Goal: Task Accomplishment & Management: Manage account settings

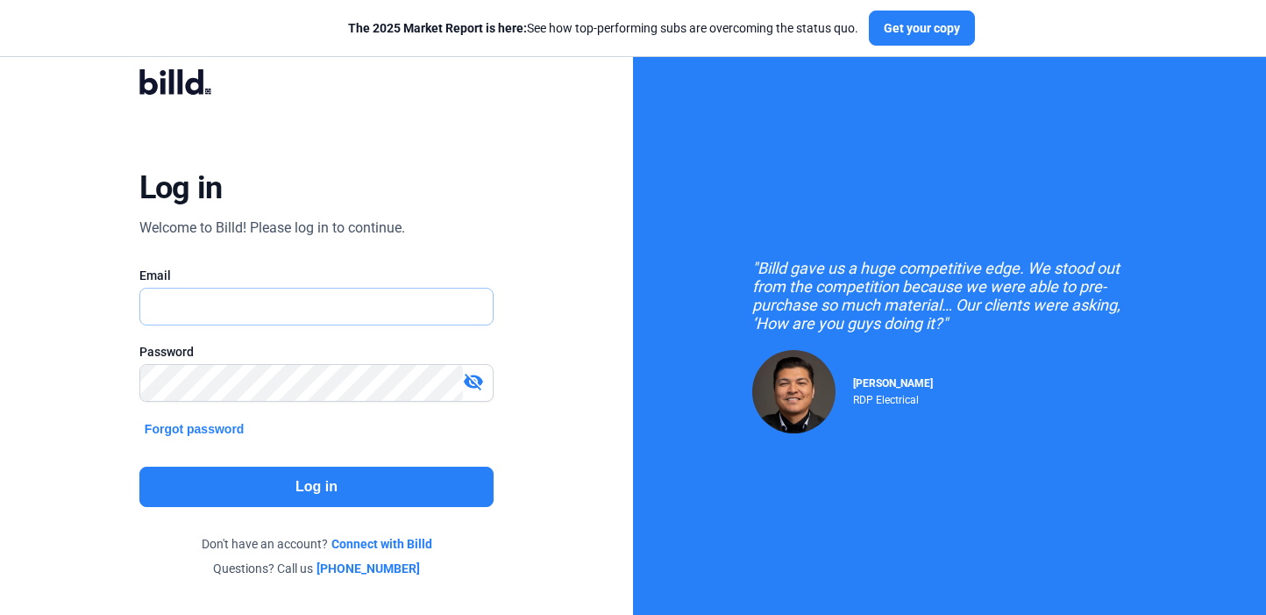
click at [296, 317] on input "text" at bounding box center [307, 306] width 334 height 36
click at [376, 304] on input "text" at bounding box center [316, 306] width 352 height 36
type input "[PERSON_NAME][EMAIL_ADDRESS][DOMAIN_NAME]"
click at [377, 490] on button "Log in" at bounding box center [316, 486] width 354 height 40
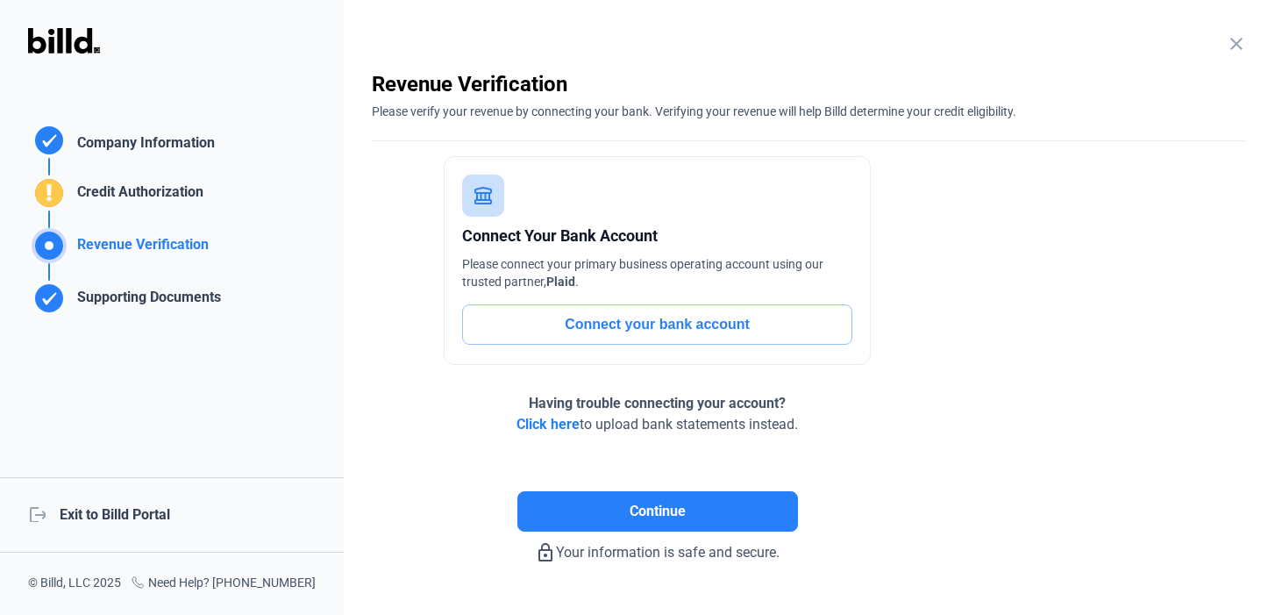
click at [96, 521] on div "logout Exit to Billd Portal" at bounding box center [172, 514] width 344 height 75
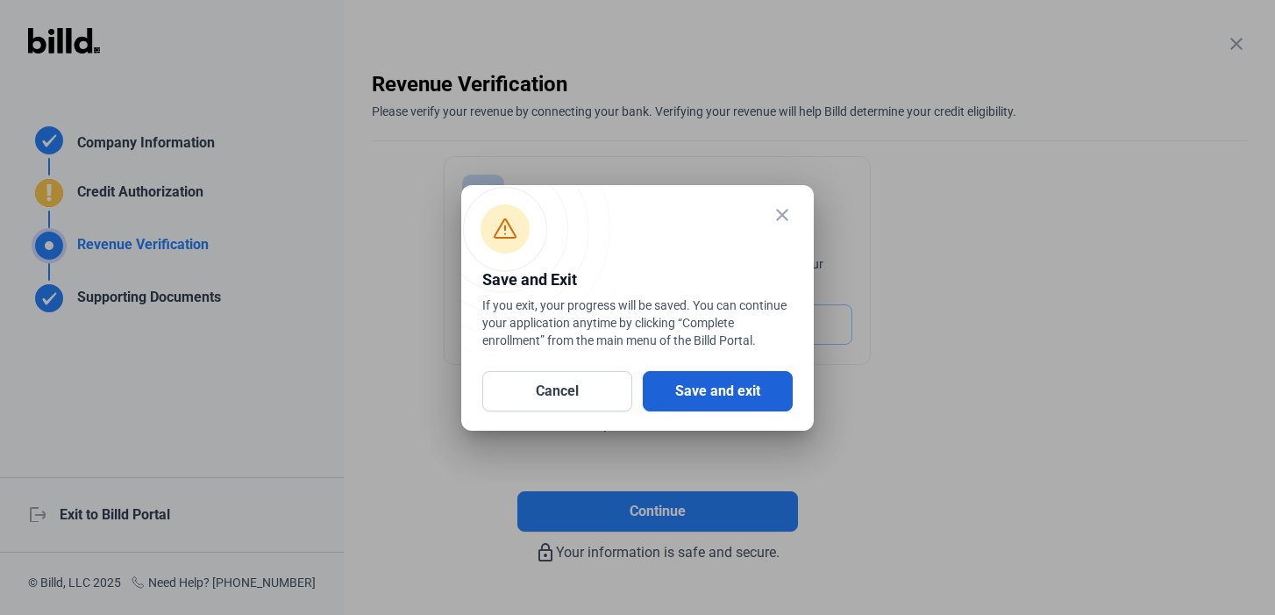
click at [676, 387] on button "Save and exit" at bounding box center [718, 391] width 150 height 40
